Goal: Use online tool/utility: Utilize a website feature to perform a specific function

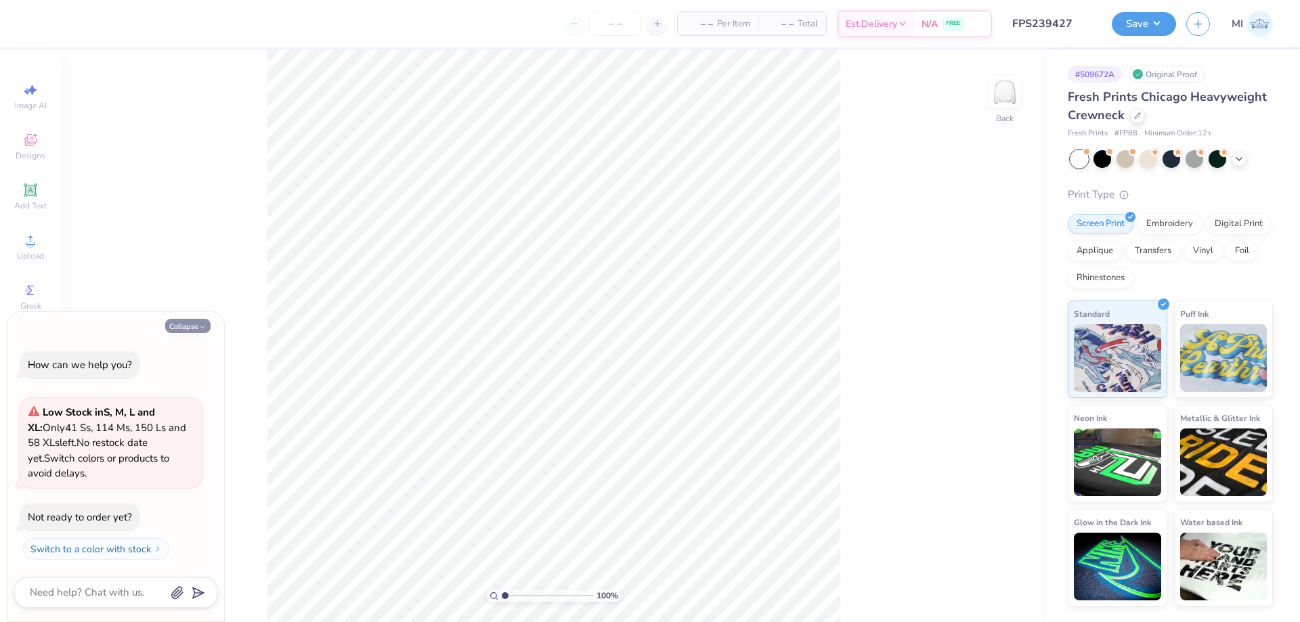
click at [185, 324] on button "Collapse" at bounding box center [187, 326] width 45 height 14
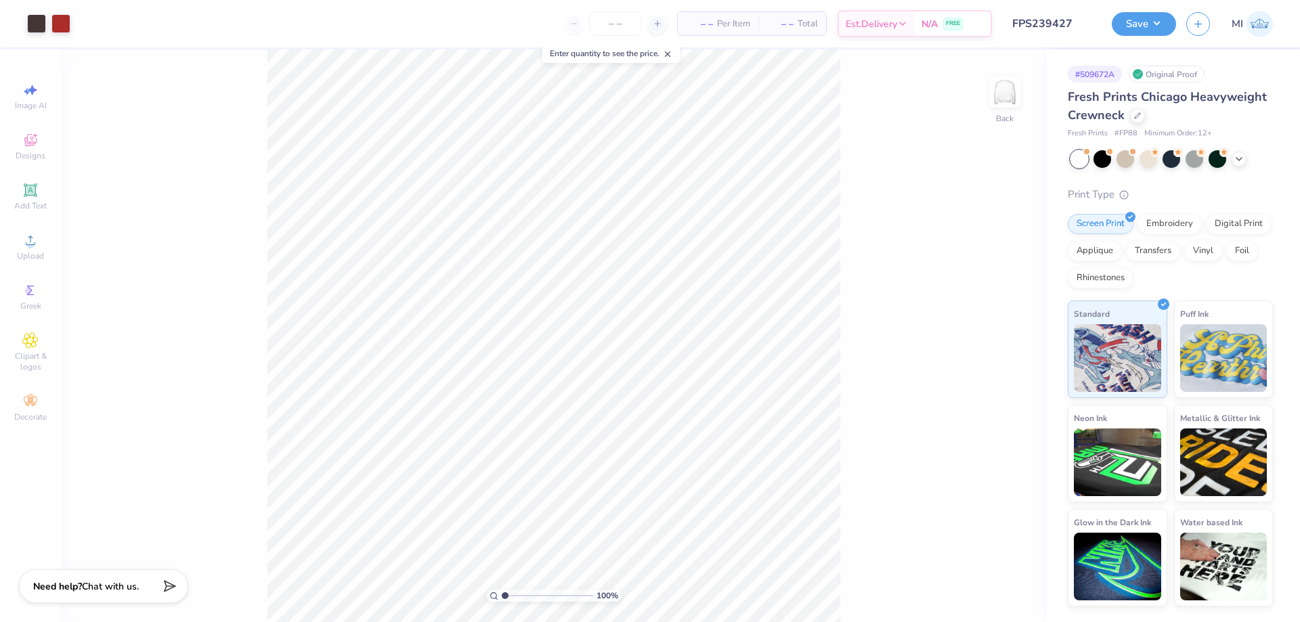
type textarea "x"
click at [36, 246] on icon at bounding box center [30, 240] width 16 height 16
click at [23, 241] on icon at bounding box center [30, 240] width 16 height 16
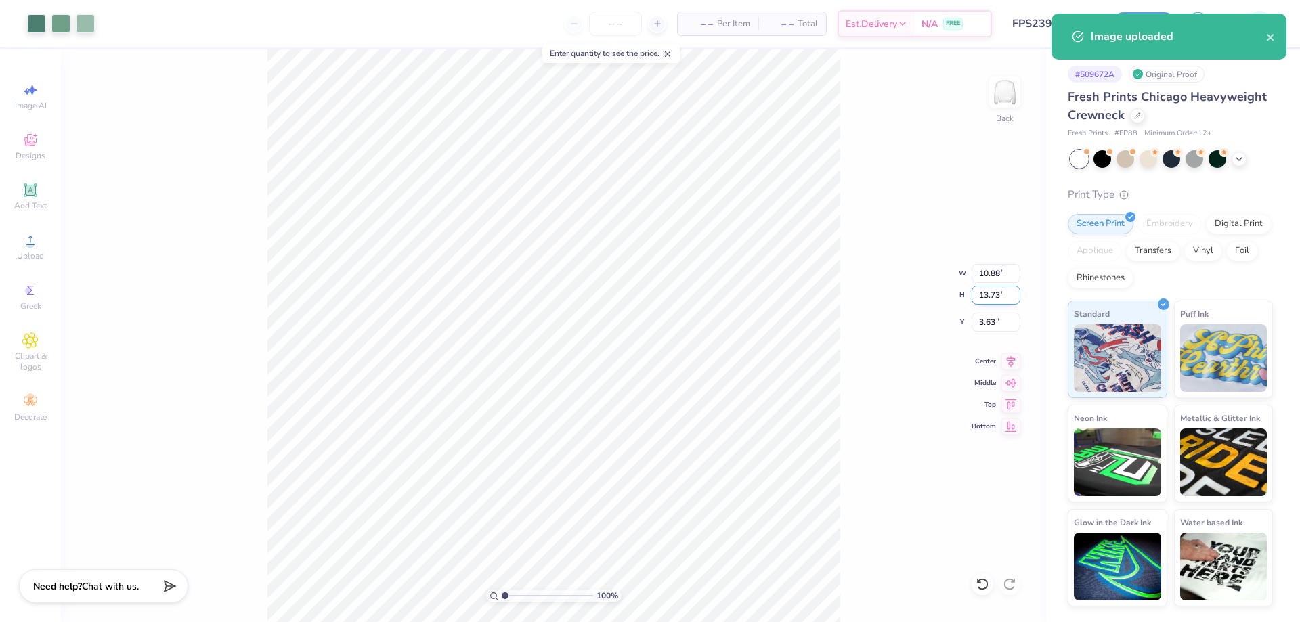
click at [997, 297] on input "13.73" at bounding box center [996, 295] width 49 height 19
click at [996, 297] on input "13.73" at bounding box center [996, 295] width 49 height 19
type input "1"
click at [989, 267] on input "10.88" at bounding box center [996, 273] width 49 height 19
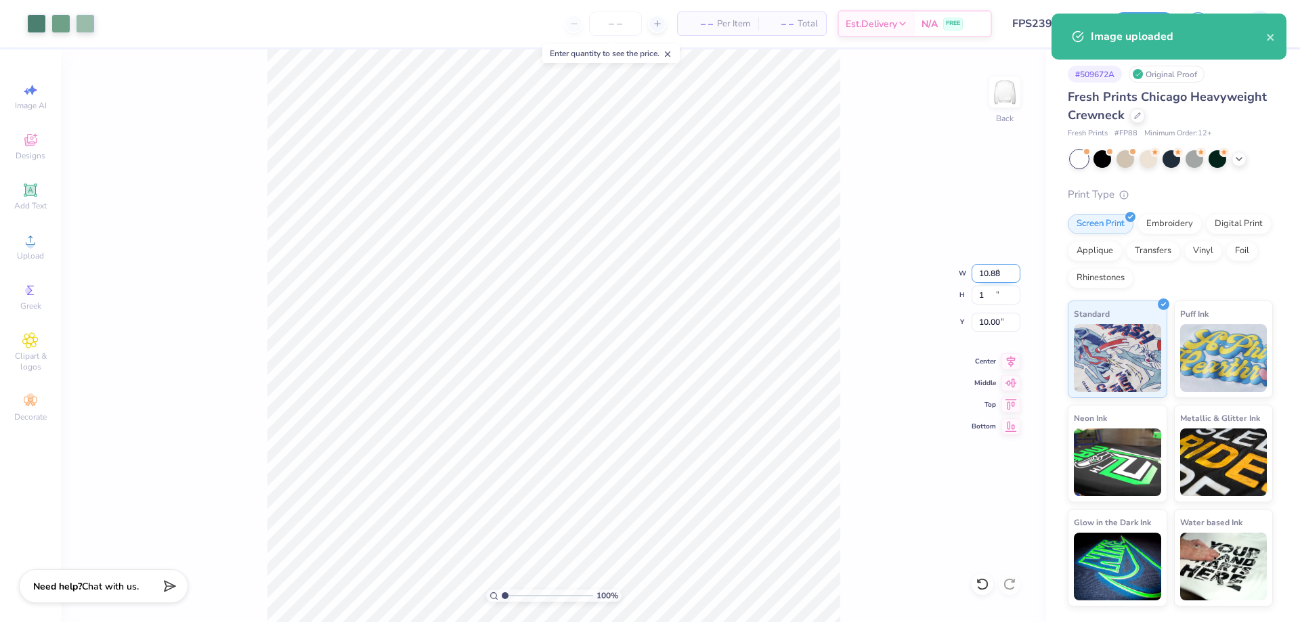
type input "0.79"
type input "1.00"
type input "10.00"
click at [989, 267] on input "0.79" at bounding box center [996, 273] width 49 height 19
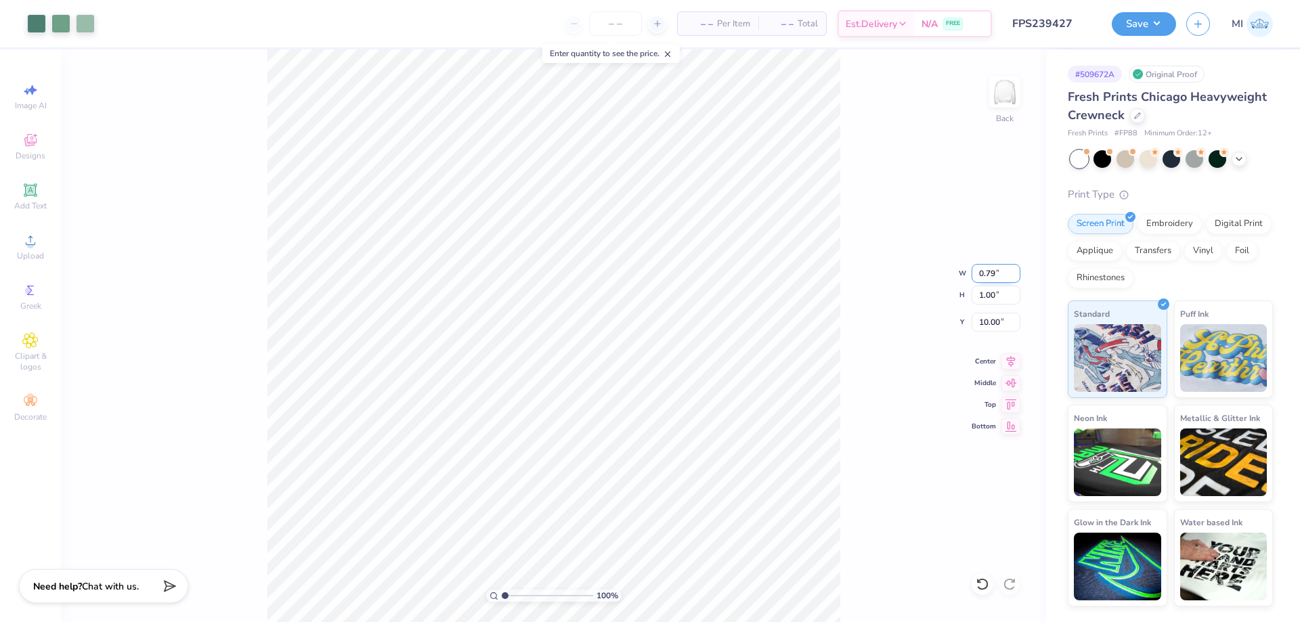
click at [989, 267] on input "0.79" at bounding box center [996, 273] width 49 height 19
type input "10"
type input "10.50"
type input "13.26"
click at [999, 317] on input "3.87" at bounding box center [996, 322] width 49 height 19
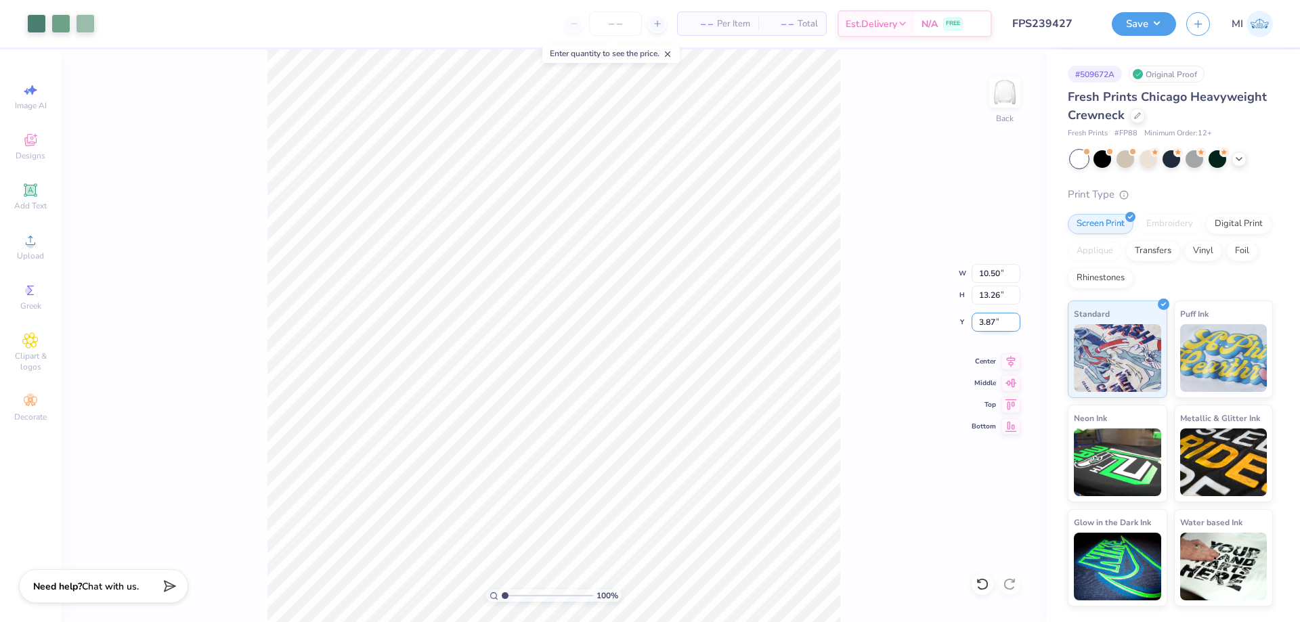
click at [999, 317] on input "3.87" at bounding box center [996, 322] width 49 height 19
type input "3.00"
click at [1138, 17] on button "Save" at bounding box center [1144, 22] width 64 height 24
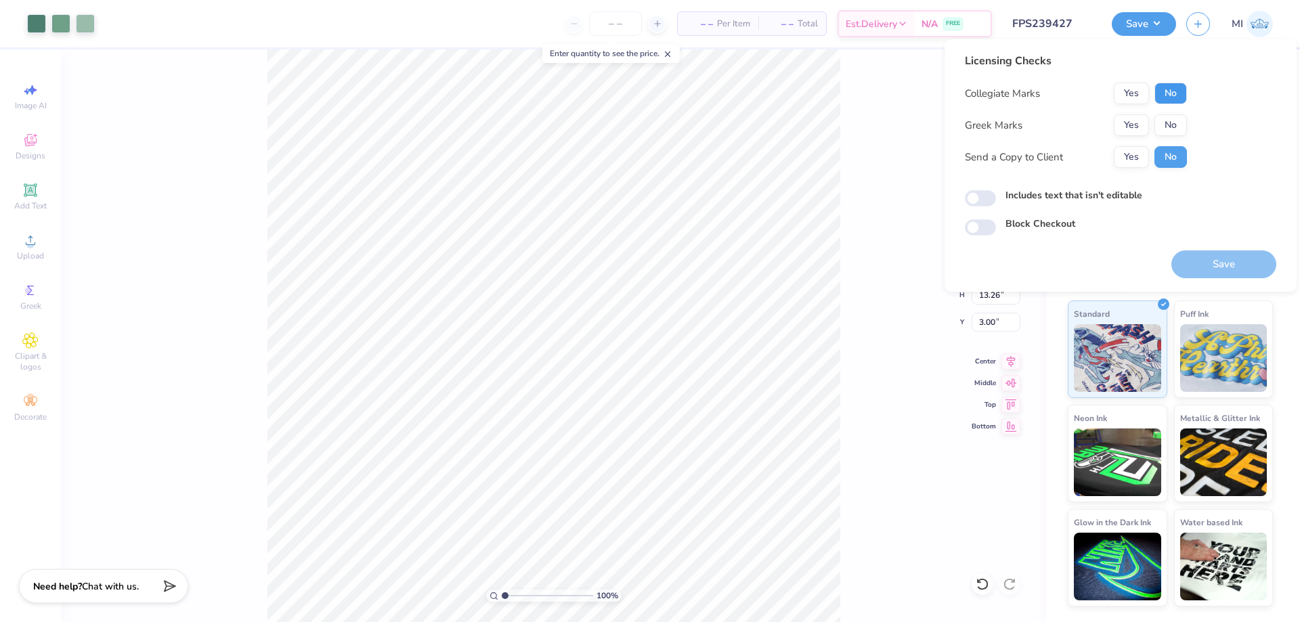
click at [1167, 93] on button "No" at bounding box center [1171, 94] width 33 height 22
click at [1135, 118] on button "Yes" at bounding box center [1131, 125] width 35 height 22
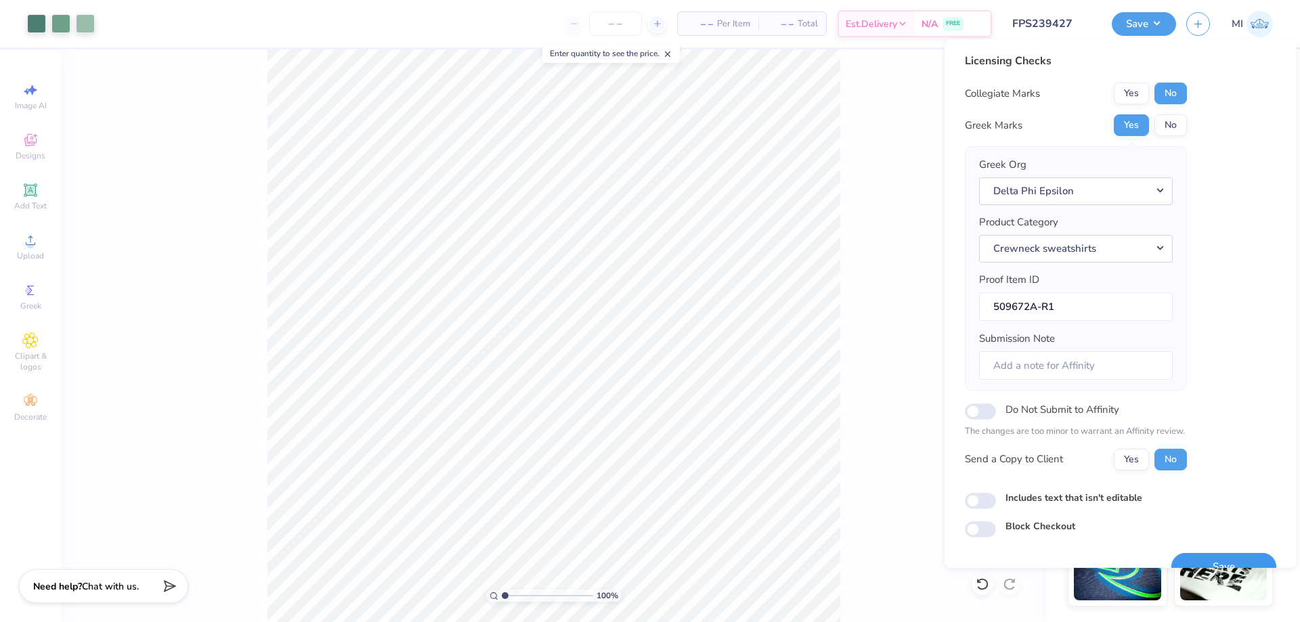
click at [1210, 554] on button "Save" at bounding box center [1223, 567] width 105 height 28
